Goal: Complete application form

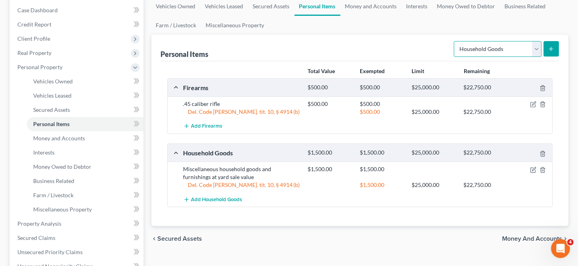
click at [536, 47] on select "Select Item Type Clothing Collectibles Of Value Electronics Firearms Household …" at bounding box center [497, 49] width 88 height 16
select select "clothing"
click at [455, 41] on select "Select Item Type Clothing Collectibles Of Value Electronics Firearms Household …" at bounding box center [497, 49] width 88 height 16
click at [555, 54] on button "submit" at bounding box center [550, 48] width 15 height 15
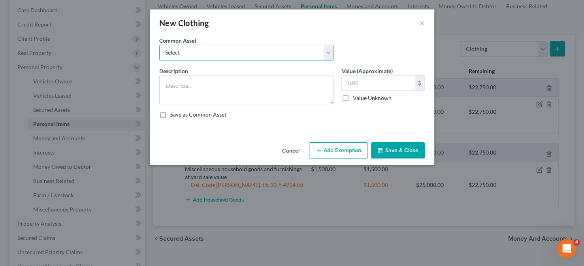
click at [273, 52] on select "Select Used clothing at yard sale value Used clothing at yard sale value" at bounding box center [246, 53] width 174 height 16
select select "1"
click at [159, 45] on select "Select Used clothing at yard sale value Used clothing at yard sale value" at bounding box center [246, 53] width 174 height 16
type textarea "Used clothing at yard sale value"
type input "200.00"
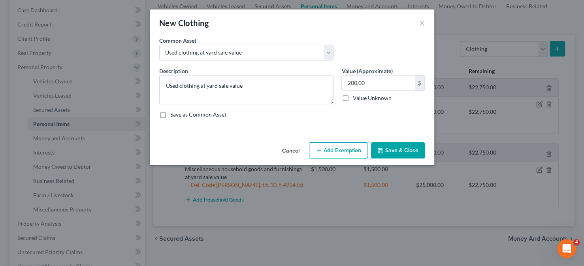
click at [337, 150] on button "Add Exemption" at bounding box center [338, 150] width 59 height 17
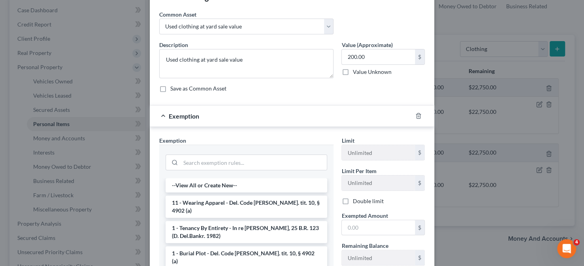
scroll to position [40, 0]
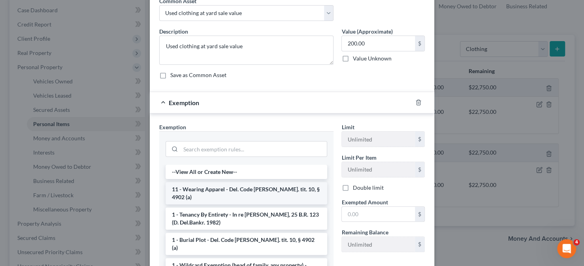
click at [219, 186] on li "11 - Wearing Apparel - Del. Code Ann. tit. 10, § 4902 (a)" at bounding box center [247, 193] width 162 height 22
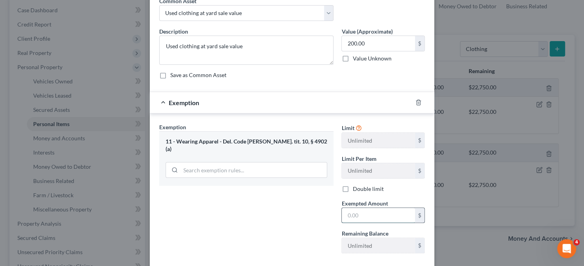
click at [344, 214] on input "text" at bounding box center [378, 215] width 73 height 15
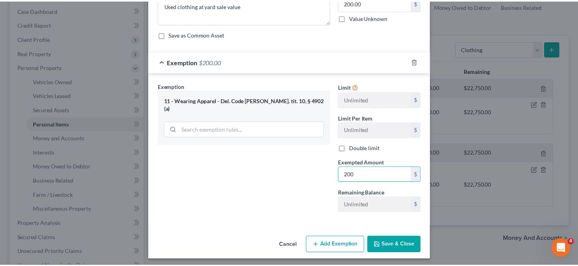
scroll to position [82, 0]
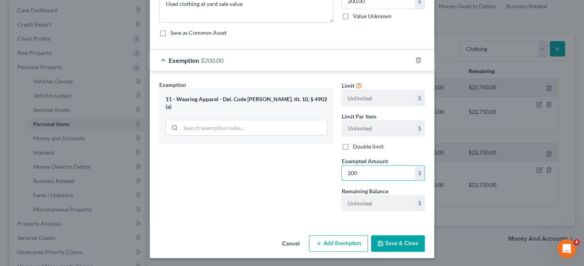
type input "200"
click at [403, 243] on button "Save & Close" at bounding box center [398, 243] width 54 height 17
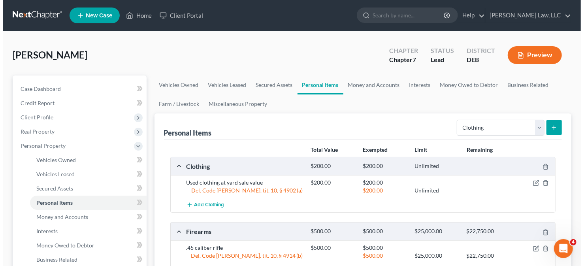
scroll to position [0, 0]
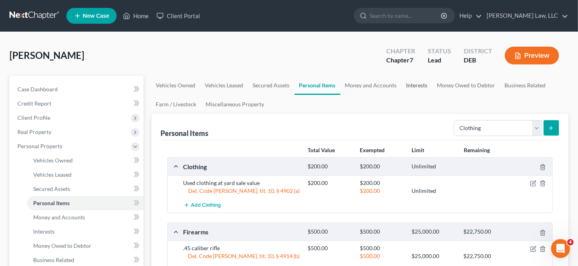
click at [414, 84] on link "Interests" at bounding box center [416, 85] width 31 height 19
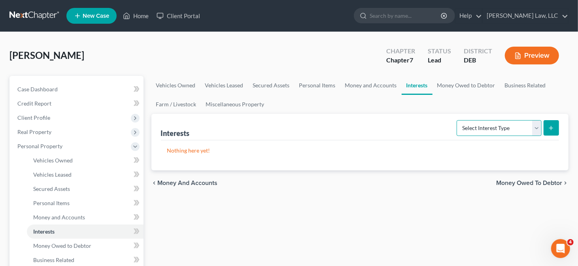
click at [488, 124] on select "Select Interest Type 401K Annuity Bond Education IRA Government Bond Government…" at bounding box center [498, 128] width 85 height 16
select select "incorporated_business"
click at [457, 120] on select "Select Interest Type 401K Annuity Bond Education IRA Government Bond Government…" at bounding box center [498, 128] width 85 height 16
click at [546, 124] on button "submit" at bounding box center [550, 127] width 15 height 15
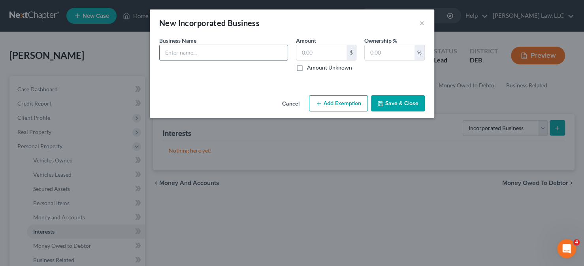
click at [238, 52] on input "text" at bounding box center [224, 52] width 128 height 15
type input "RCM Power Consulting LLC - No value, debts exceed value of assets"
click at [333, 58] on input "text" at bounding box center [321, 52] width 50 height 15
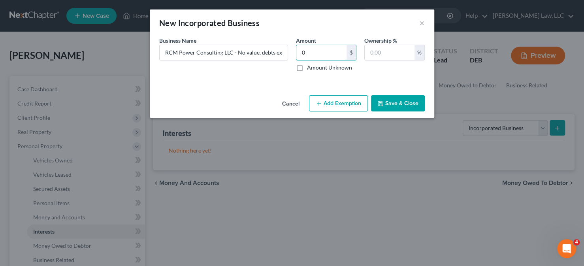
type input "0"
click at [403, 103] on button "Save & Close" at bounding box center [398, 103] width 54 height 17
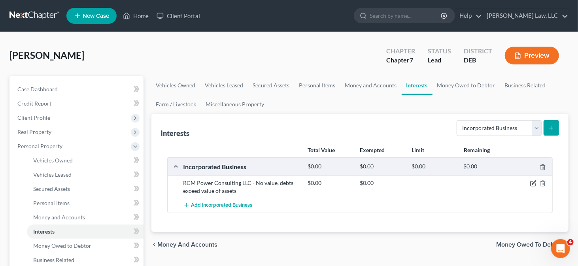
click at [533, 182] on icon "button" at bounding box center [533, 183] width 6 height 6
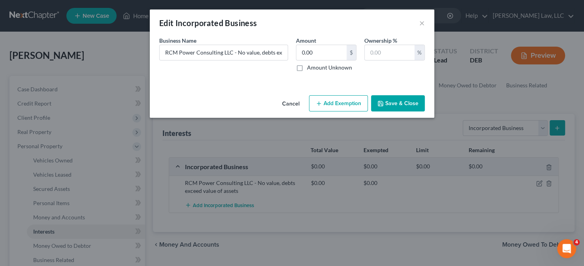
click at [338, 102] on button "Add Exemption" at bounding box center [338, 103] width 59 height 17
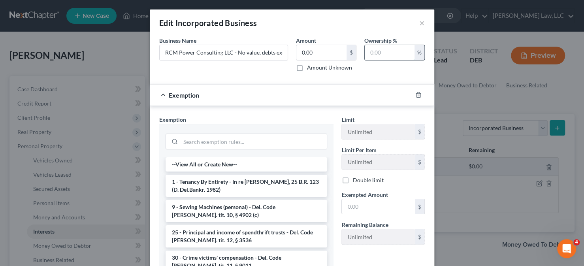
click at [372, 55] on input "text" at bounding box center [390, 52] width 50 height 15
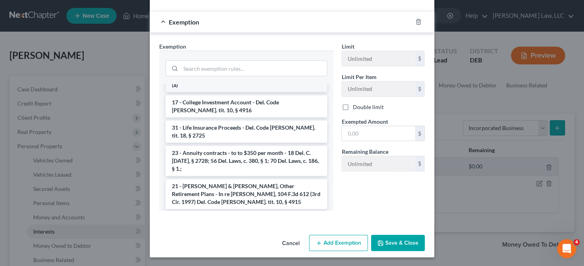
scroll to position [800, 0]
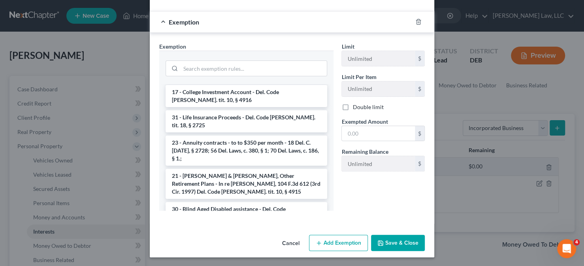
type input "100"
click at [240, 227] on li "14 - Personal property (other than principal residence) - Del. Code Ann. tit. 1…" at bounding box center [247, 238] width 162 height 22
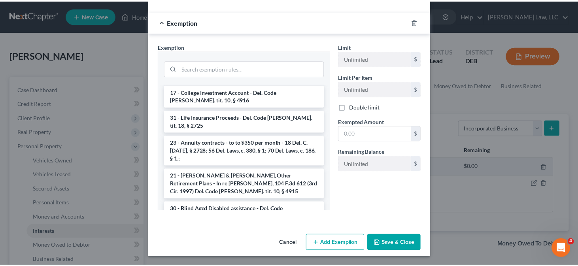
scroll to position [35, 0]
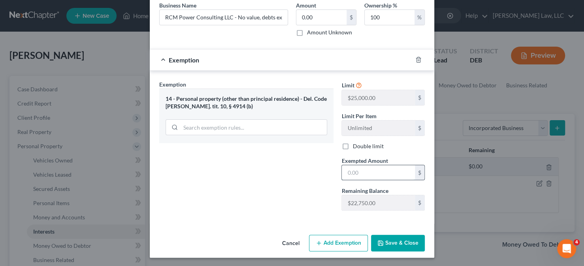
click at [350, 173] on input "text" at bounding box center [378, 172] width 73 height 15
type input "0"
click at [221, 165] on div "Exemption Set must be selected for CA. Exemption * 14 - Personal property (othe…" at bounding box center [246, 148] width 182 height 137
click at [378, 235] on button "Save & Close" at bounding box center [398, 243] width 54 height 17
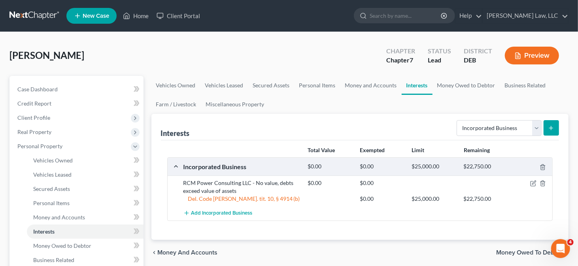
click at [555, 130] on button "submit" at bounding box center [550, 127] width 15 height 15
click at [549, 128] on icon "submit" at bounding box center [550, 128] width 6 height 6
click at [481, 126] on select "Select Interest Type 401K Annuity Bond Education IRA Government Bond Government…" at bounding box center [498, 128] width 85 height 16
select select "incorporated_business"
click at [457, 120] on select "Select Interest Type 401K Annuity Bond Education IRA Government Bond Government…" at bounding box center [498, 128] width 85 height 16
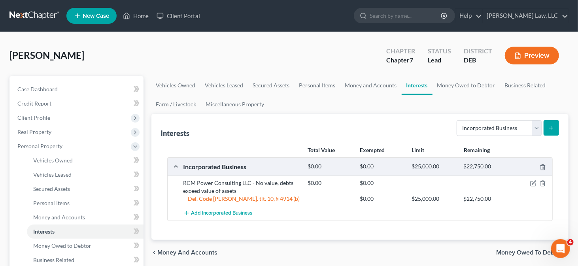
click at [551, 126] on icon "submit" at bounding box center [550, 128] width 6 height 6
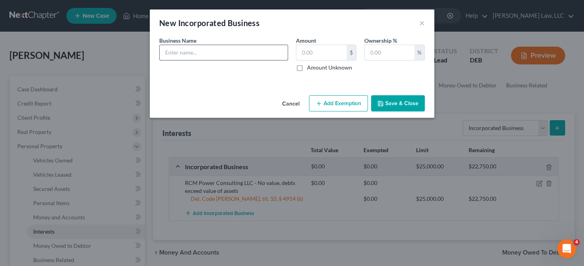
click at [257, 56] on input "text" at bounding box center [224, 52] width 128 height 15
type input "r"
type input "RCM Consulting, LLC"
click at [315, 52] on input "text" at bounding box center [321, 52] width 50 height 15
type input "9,000"
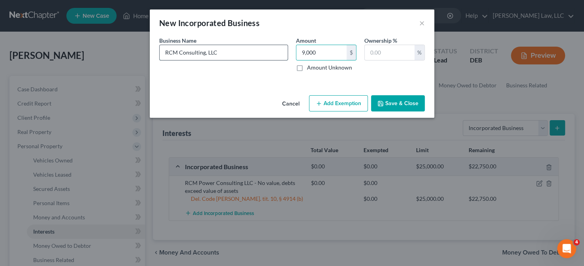
click at [251, 56] on input "RCM Consulting, LLC" at bounding box center [224, 52] width 128 height 15
